Goal: Task Accomplishment & Management: Use online tool/utility

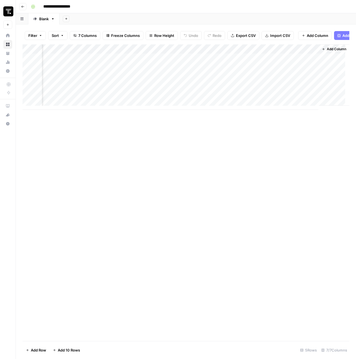
scroll to position [0, 185]
click at [140, 54] on div "Add Column" at bounding box center [185, 77] width 327 height 66
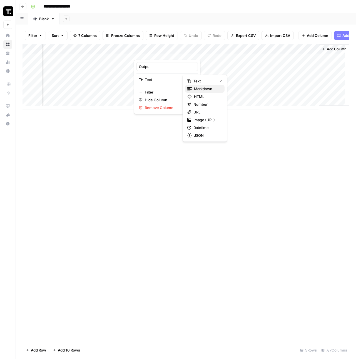
click at [215, 91] on span "Markdown" at bounding box center [207, 89] width 26 height 6
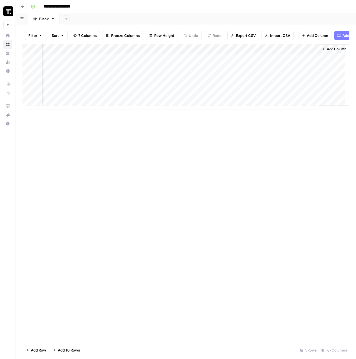
click at [164, 171] on div "Add Column" at bounding box center [185, 192] width 327 height 297
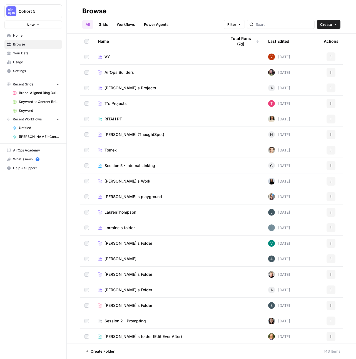
click at [137, 136] on span "Hope Siler (ThoughtSpot)" at bounding box center [134, 135] width 60 height 6
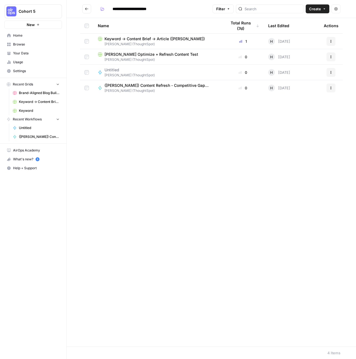
click at [177, 111] on div "Name Total Runs (7d) Last Edited Actions Keyword -> Content Brief -> Article (H…" at bounding box center [211, 182] width 289 height 329
